Goal: Task Accomplishment & Management: Use online tool/utility

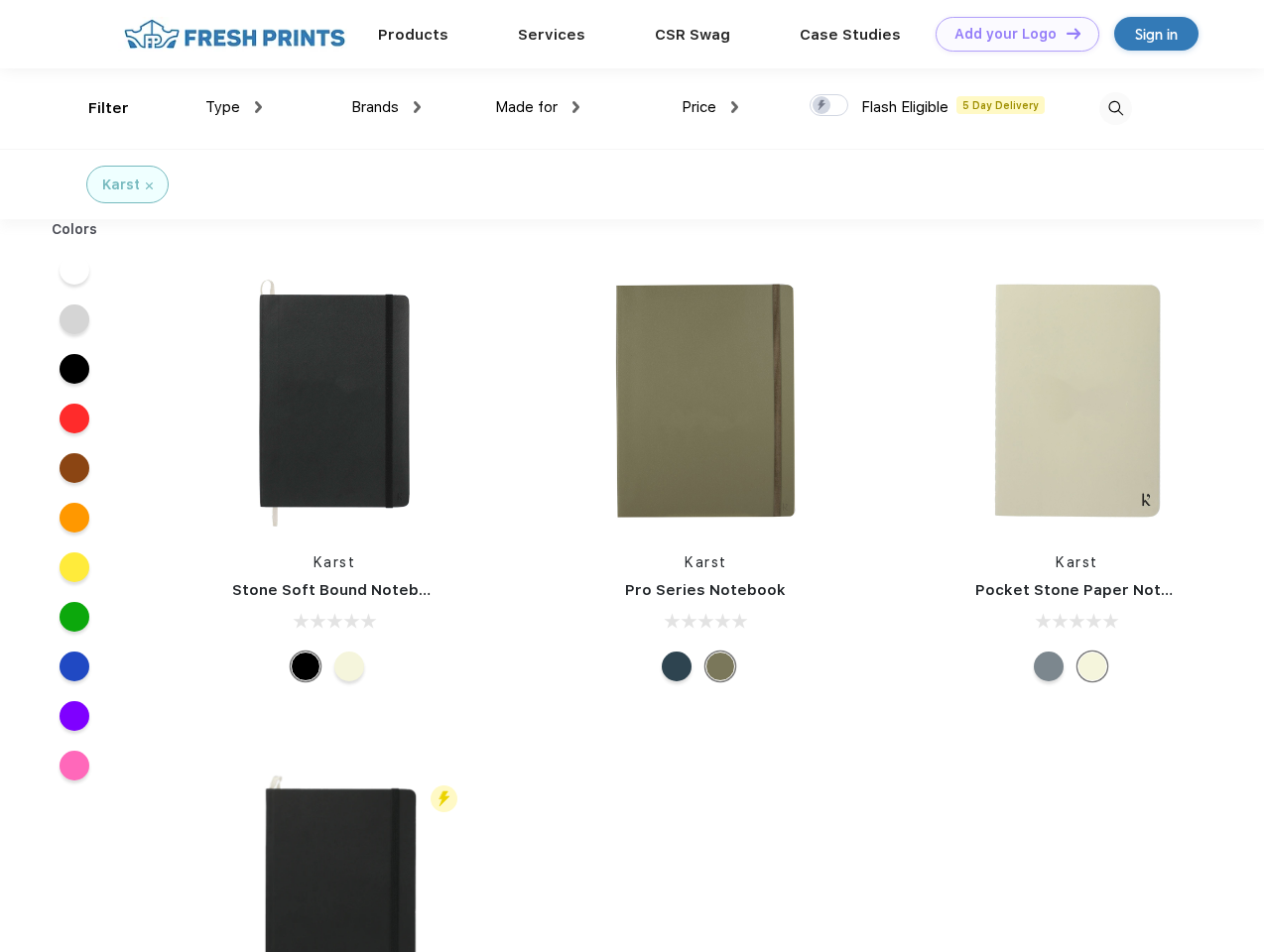
scroll to position [1, 0]
click at [1010, 34] on link "Add your Logo Design Tool" at bounding box center [1017, 34] width 164 height 35
click at [0, 0] on div "Design Tool" at bounding box center [0, 0] width 0 height 0
click at [1064, 33] on link "Add your Logo Design Tool" at bounding box center [1017, 34] width 164 height 35
click at [95, 108] on div "Filter" at bounding box center [108, 108] width 41 height 23
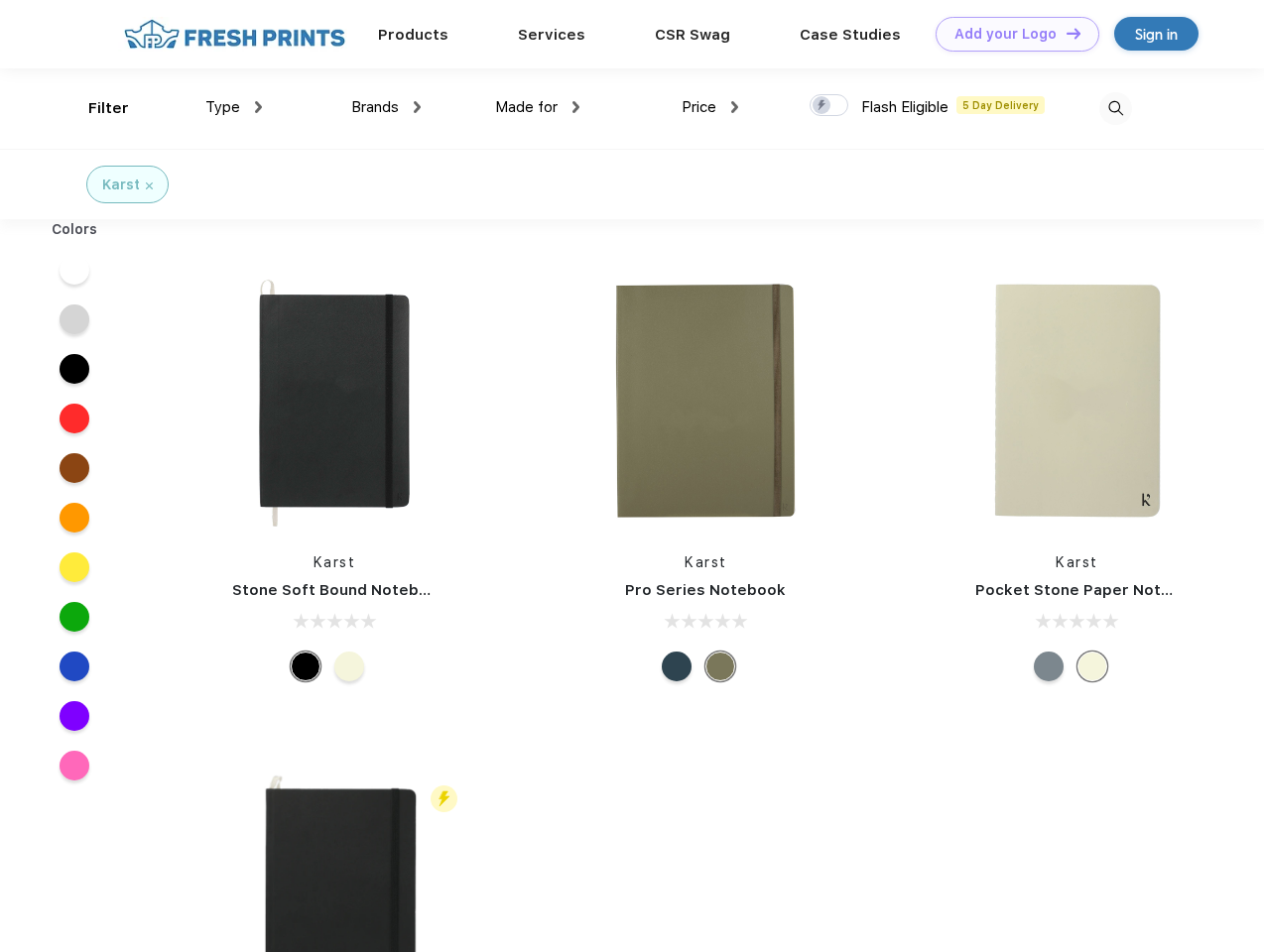
click at [234, 107] on span "Type" at bounding box center [223, 107] width 35 height 18
click at [386, 107] on span "Brands" at bounding box center [375, 107] width 48 height 18
click at [538, 107] on span "Made for" at bounding box center [526, 107] width 63 height 18
click at [710, 107] on span "Price" at bounding box center [699, 107] width 35 height 18
click at [830, 106] on div at bounding box center [829, 105] width 39 height 22
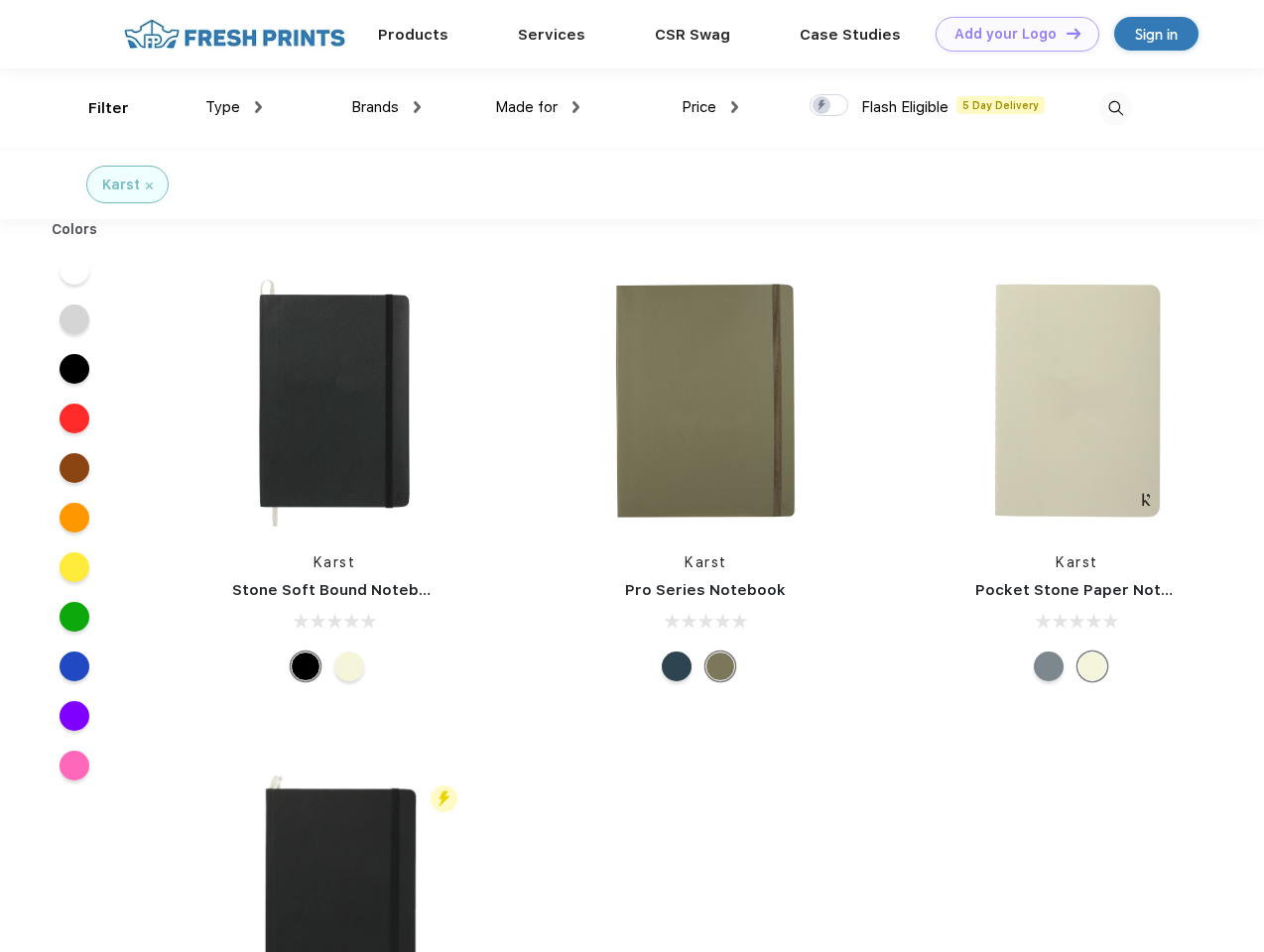
click at [823, 106] on input "checkbox" at bounding box center [816, 99] width 13 height 13
click at [1115, 108] on img at bounding box center [1115, 108] width 33 height 33
